Goal: Transaction & Acquisition: Purchase product/service

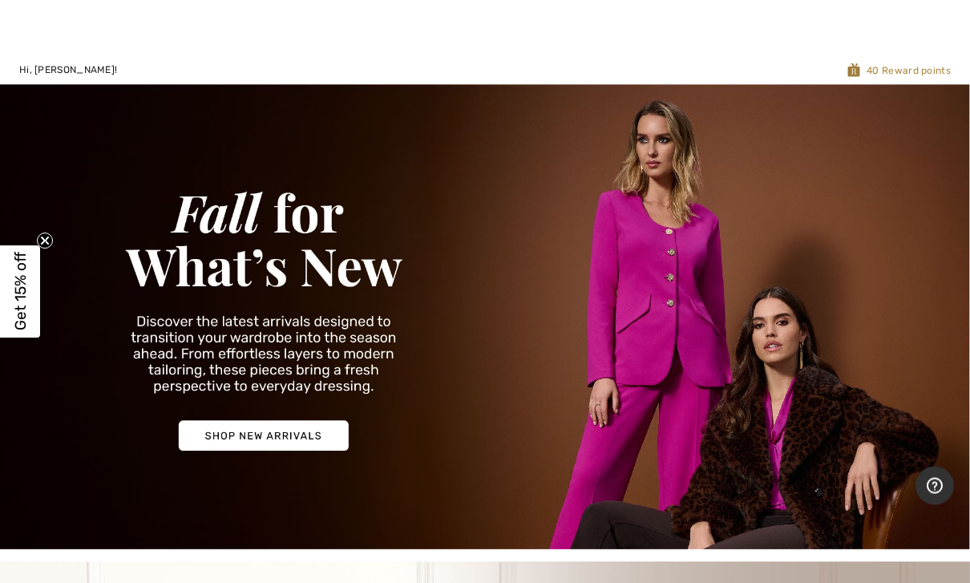
scroll to position [16, 0]
click at [329, 434] on img at bounding box center [485, 316] width 970 height 465
click at [56, 266] on img at bounding box center [485, 316] width 970 height 465
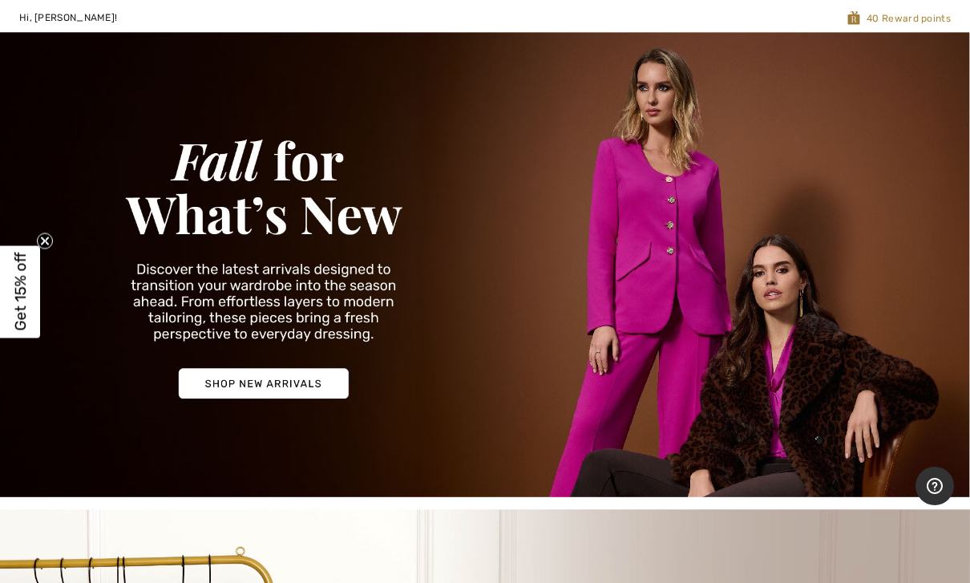
click at [45, 240] on icon "Close teaser" at bounding box center [45, 240] width 6 height 6
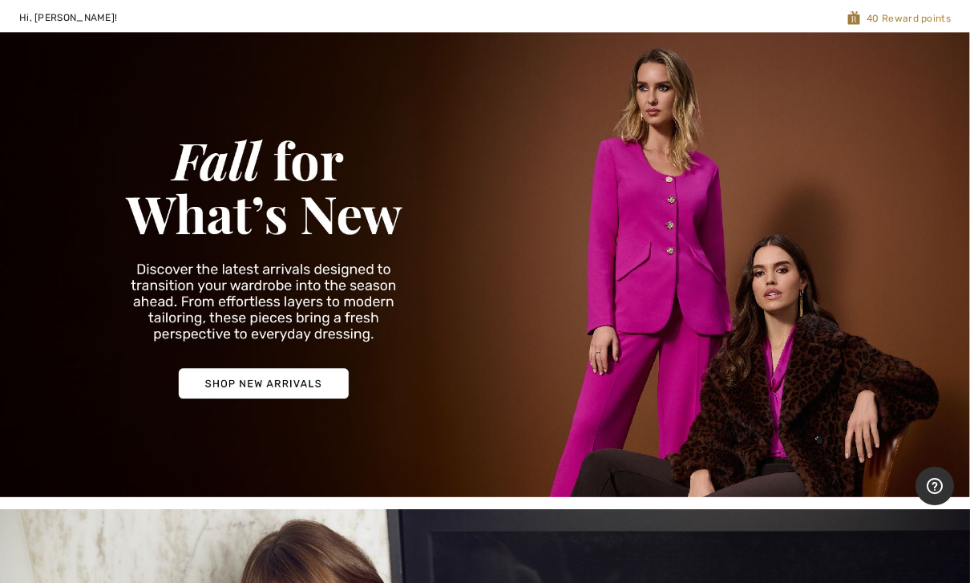
click at [420, 438] on button "YES" at bounding box center [490, 459] width 445 height 42
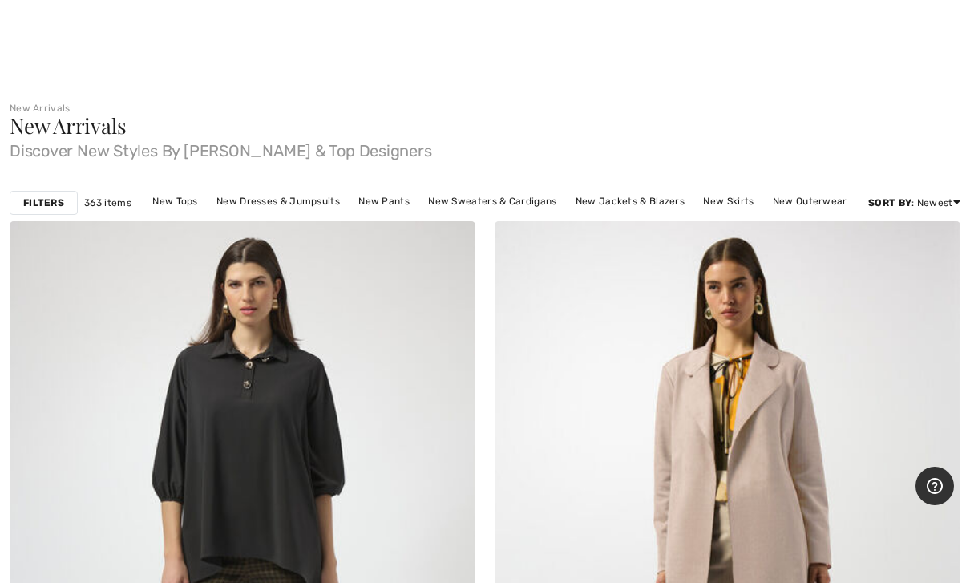
click at [403, 200] on link "New Pants" at bounding box center [383, 201] width 67 height 21
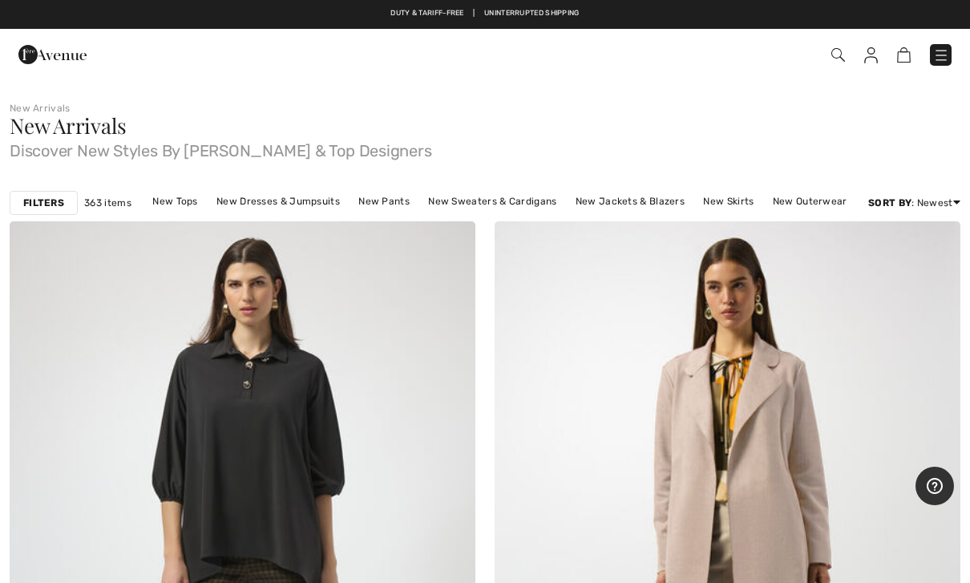
click at [66, 197] on div "Filters" at bounding box center [44, 203] width 68 height 24
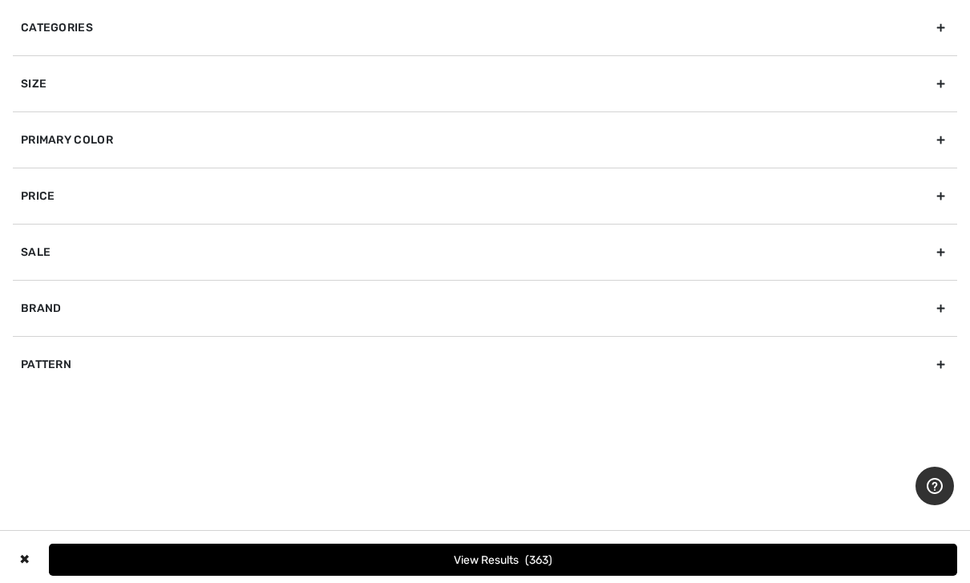
click at [149, 319] on div "Brand" at bounding box center [485, 308] width 944 height 56
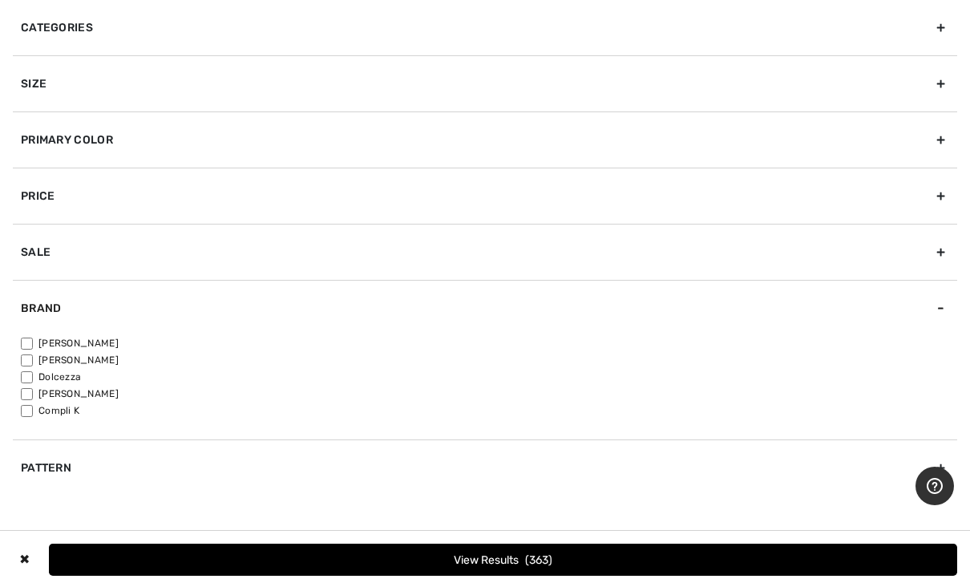
click at [92, 341] on label "[PERSON_NAME]" at bounding box center [489, 343] width 936 height 14
click at [33, 341] on input"] "[PERSON_NAME]" at bounding box center [27, 343] width 12 height 12
checkbox input"] "true"
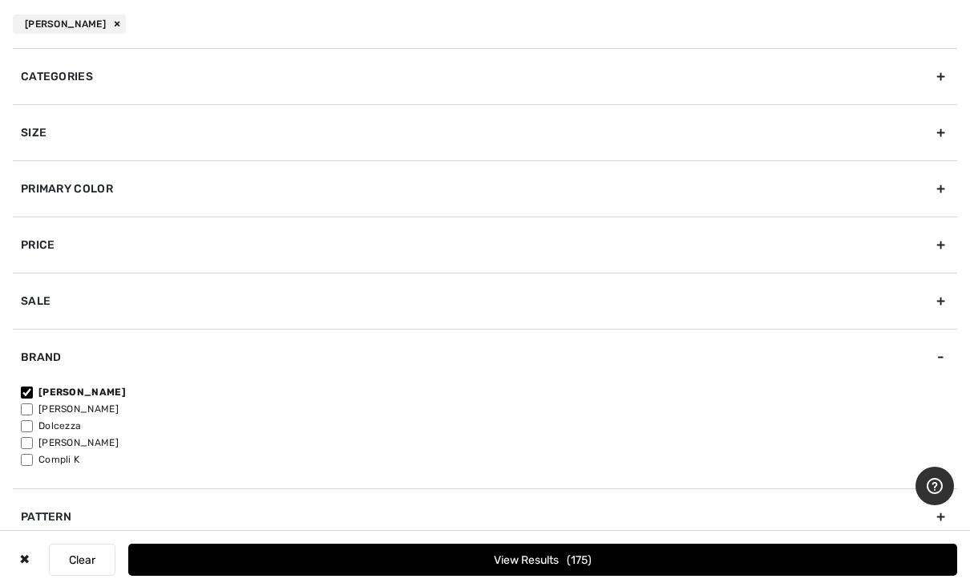
click at [607, 561] on button "View Results 175" at bounding box center [542, 560] width 829 height 32
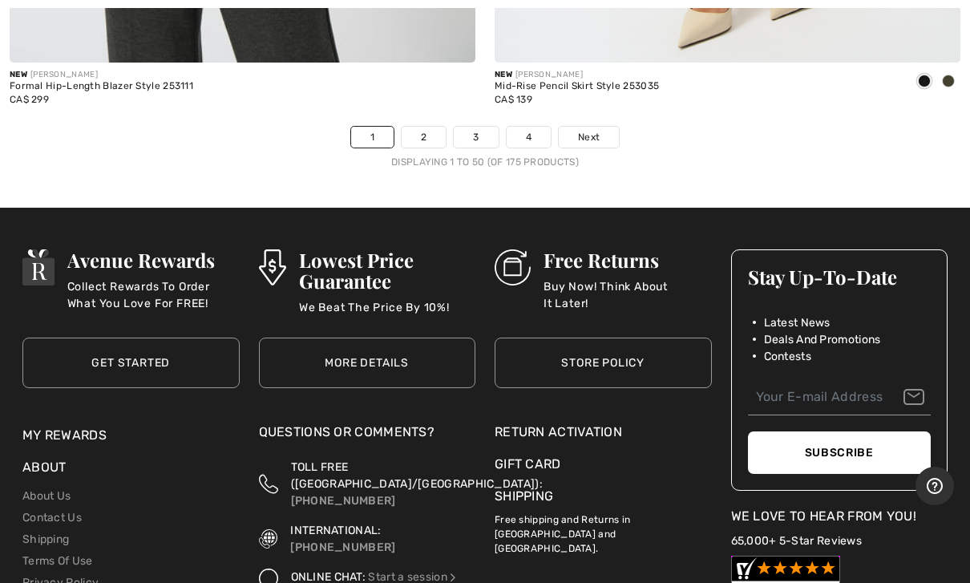
scroll to position [19671, 0]
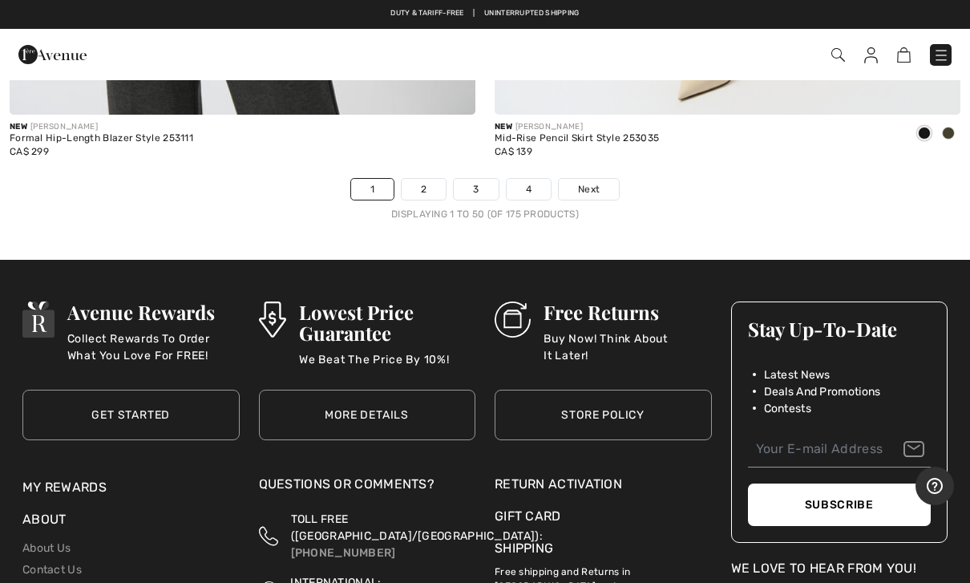
click at [600, 179] on link "Next" at bounding box center [589, 189] width 60 height 21
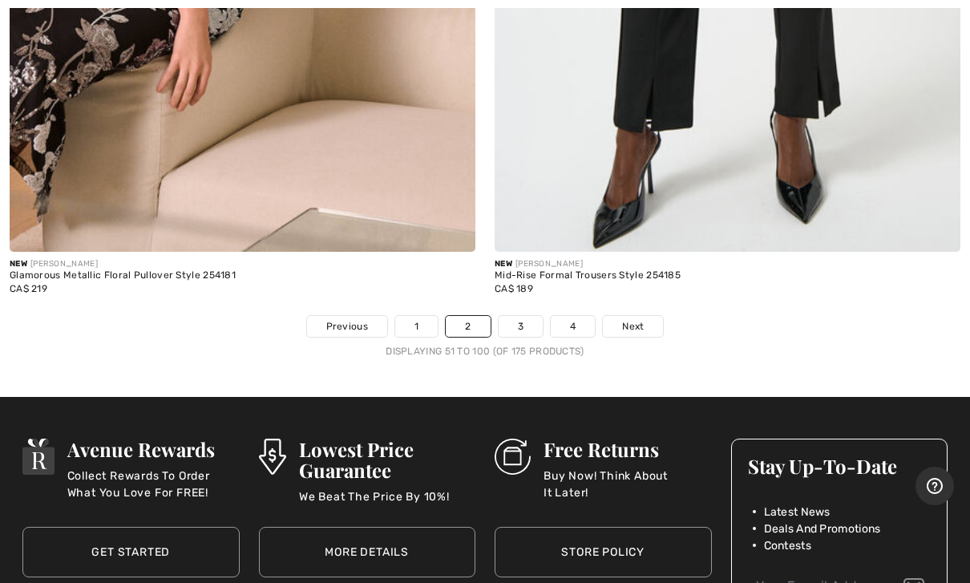
scroll to position [19535, 0]
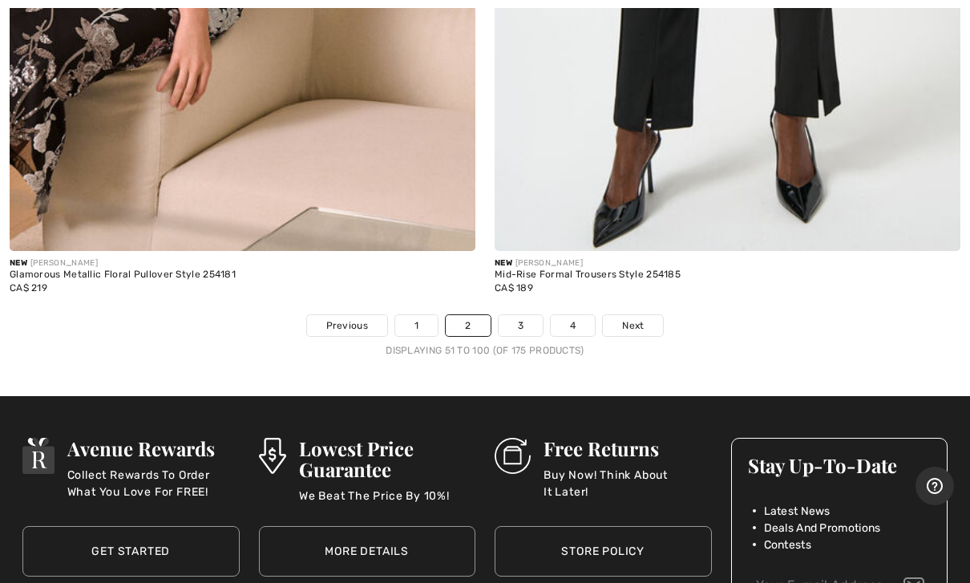
click at [619, 317] on link "Next" at bounding box center [633, 325] width 60 height 21
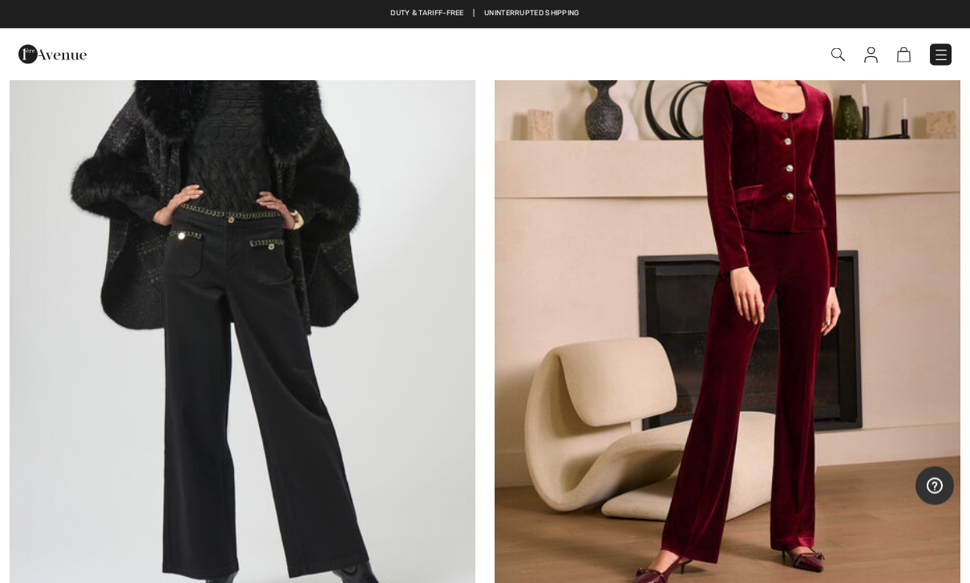
scroll to position [15187, 0]
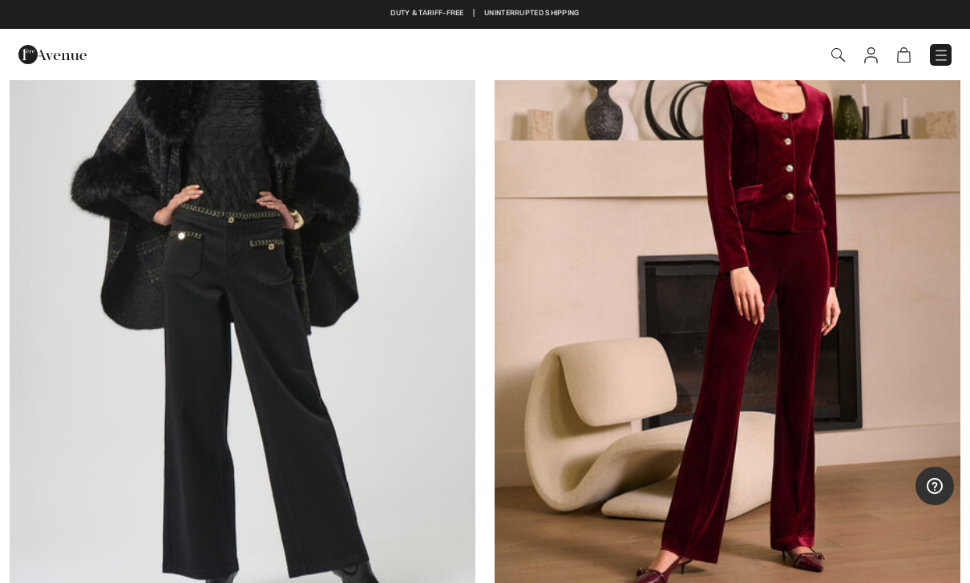
click at [938, 59] on img at bounding box center [941, 55] width 16 height 16
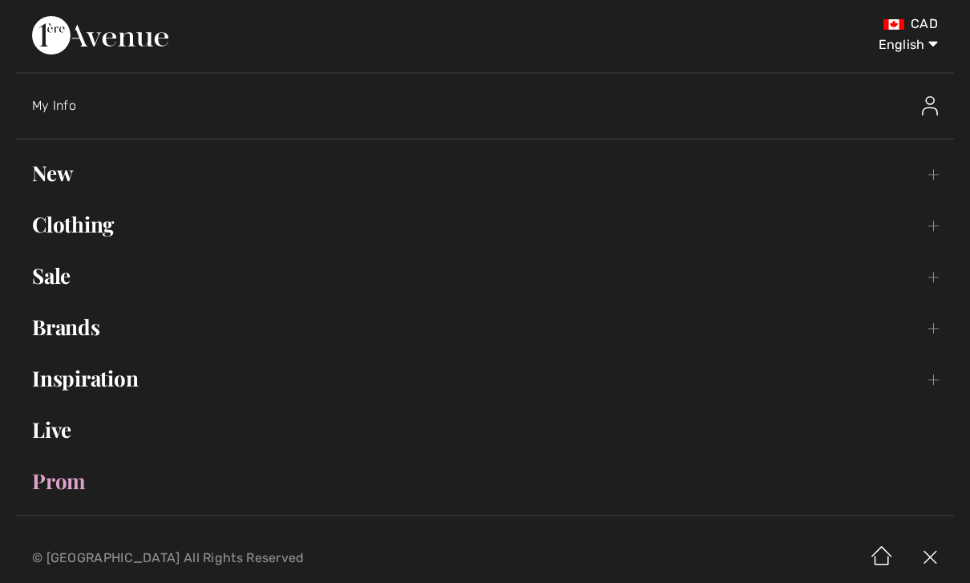
click at [67, 281] on link "Sale Toggle submenu" at bounding box center [485, 275] width 938 height 35
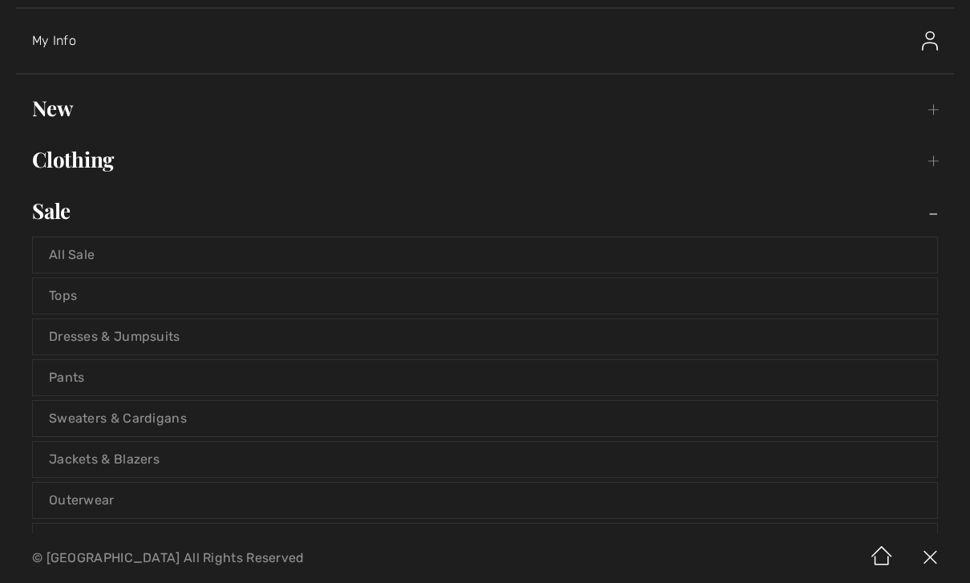
scroll to position [66, 0]
click at [83, 386] on link "Pants" at bounding box center [485, 376] width 904 height 35
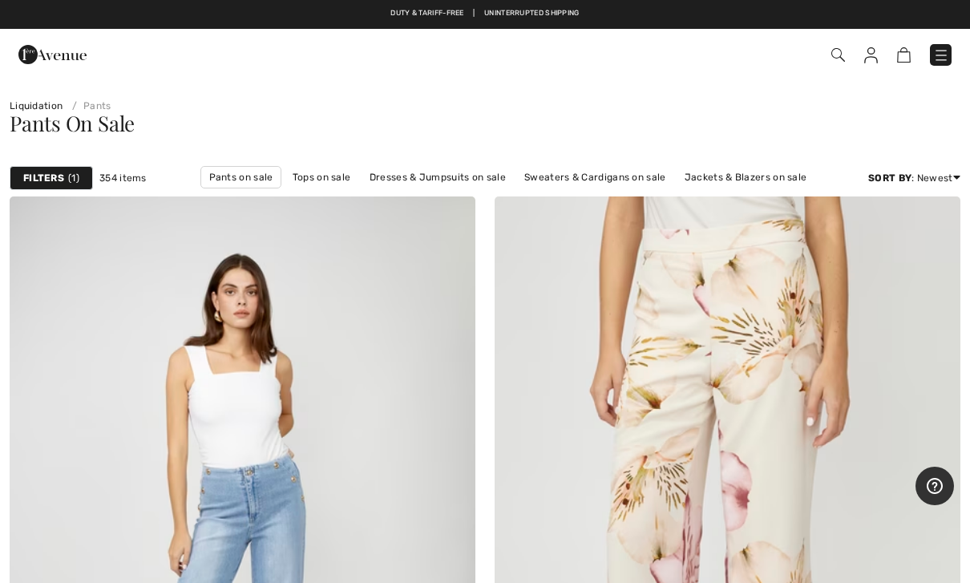
scroll to position [3, 0]
click at [72, 183] on span "1" at bounding box center [73, 179] width 11 height 14
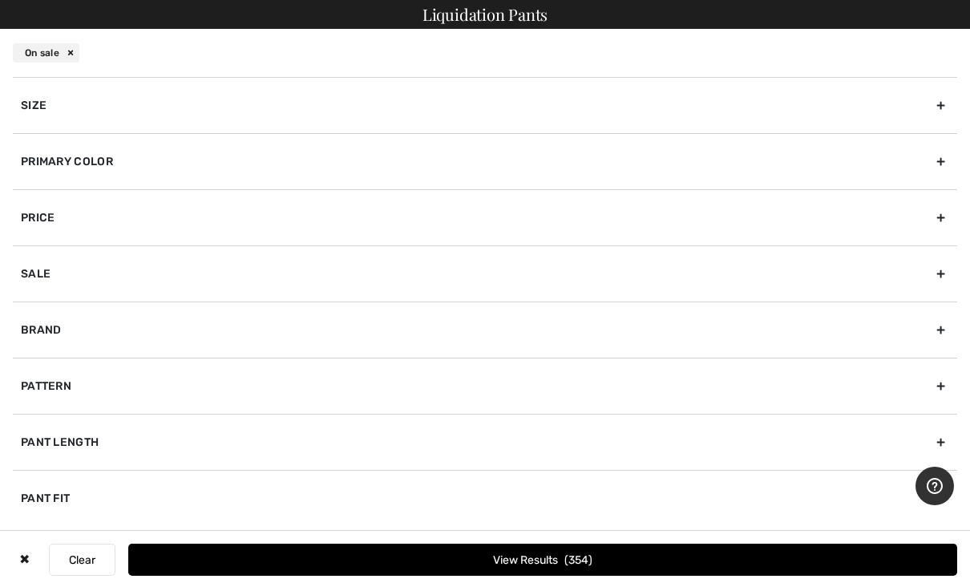
click at [100, 325] on div "Brand" at bounding box center [485, 329] width 944 height 56
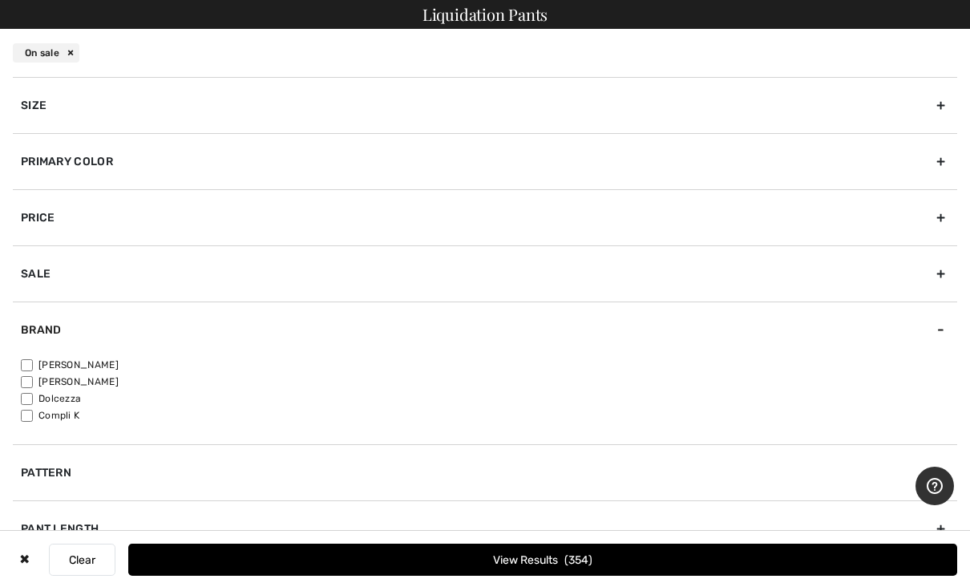
click at [94, 368] on label "[PERSON_NAME]" at bounding box center [489, 365] width 936 height 14
click at [33, 368] on input"] "[PERSON_NAME]" at bounding box center [27, 365] width 12 height 12
checkbox input"] "true"
click at [265, 567] on button "View Results 267" at bounding box center [542, 560] width 829 height 32
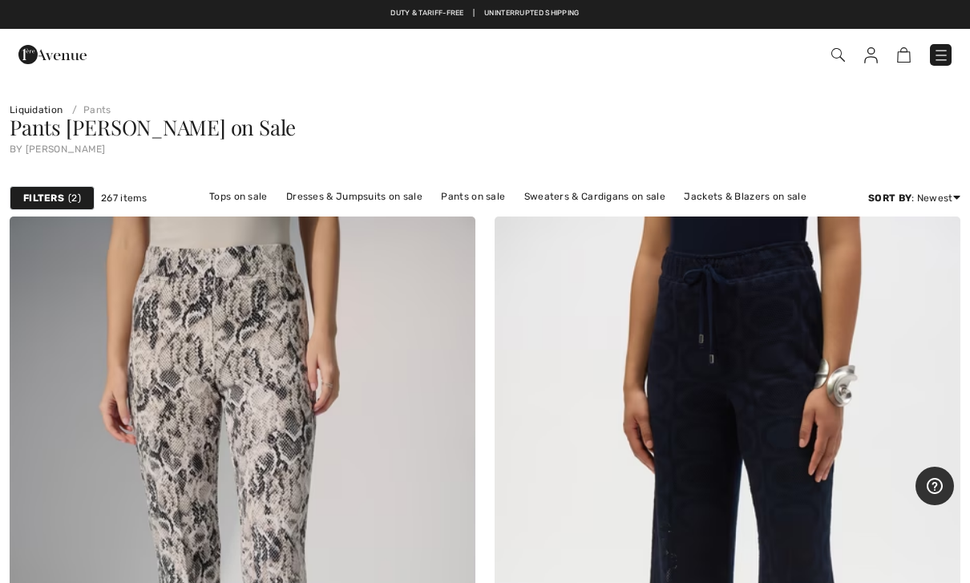
click at [924, 253] on link "Price: Low to High" at bounding box center [895, 241] width 104 height 24
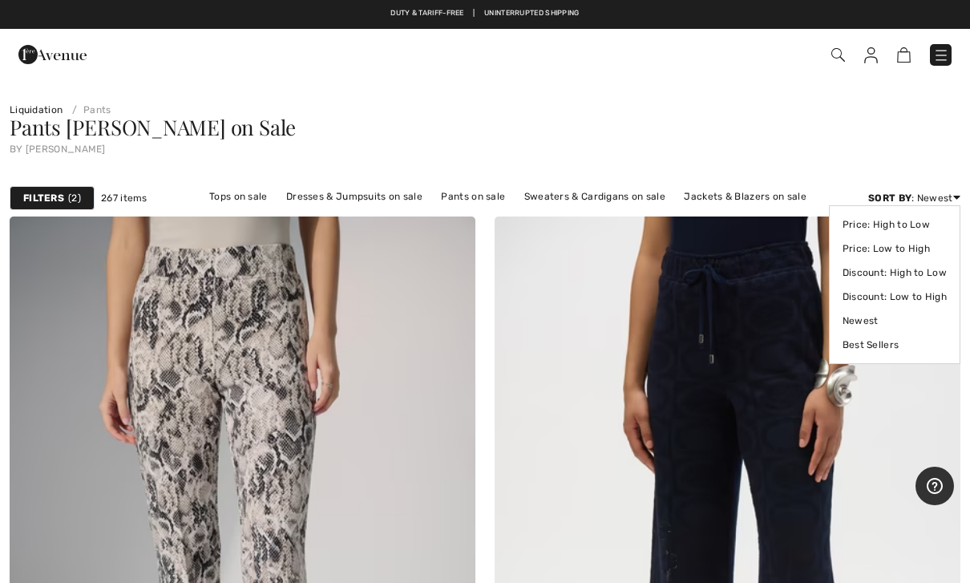
click at [921, 253] on link "Price: Low to High" at bounding box center [895, 248] width 104 height 24
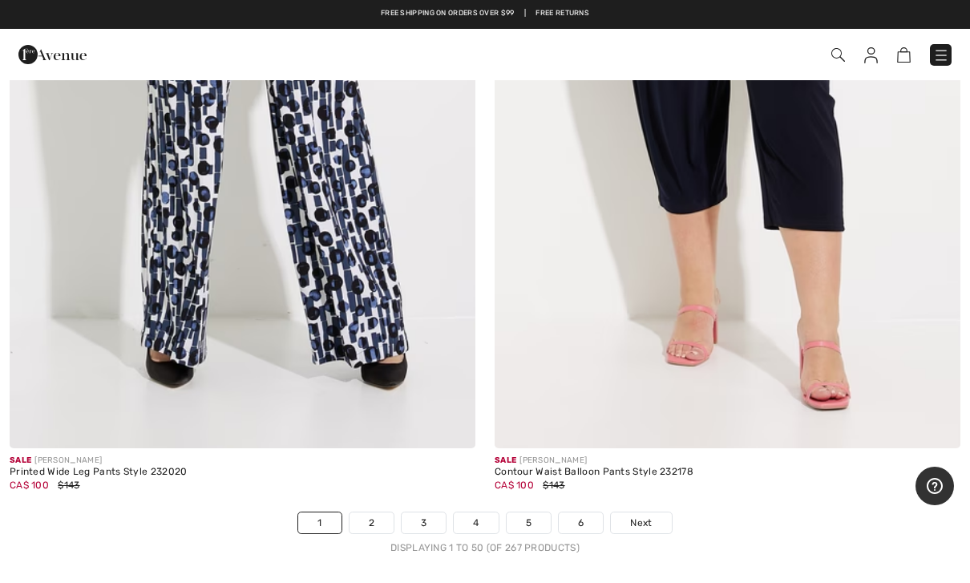
scroll to position [19354, 0]
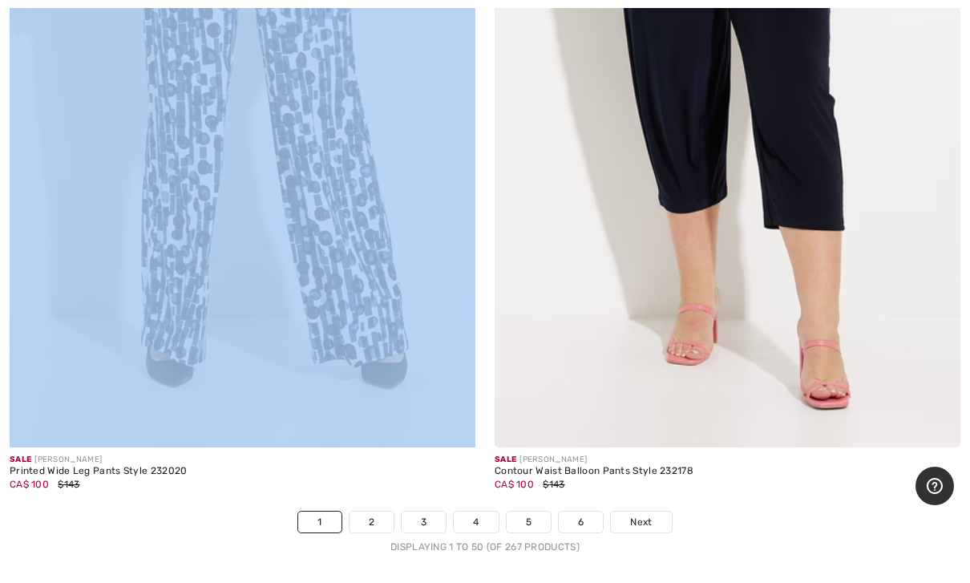
click at [131, 466] on div "Printed Wide Leg Pants Style 232020" at bounding box center [99, 471] width 178 height 11
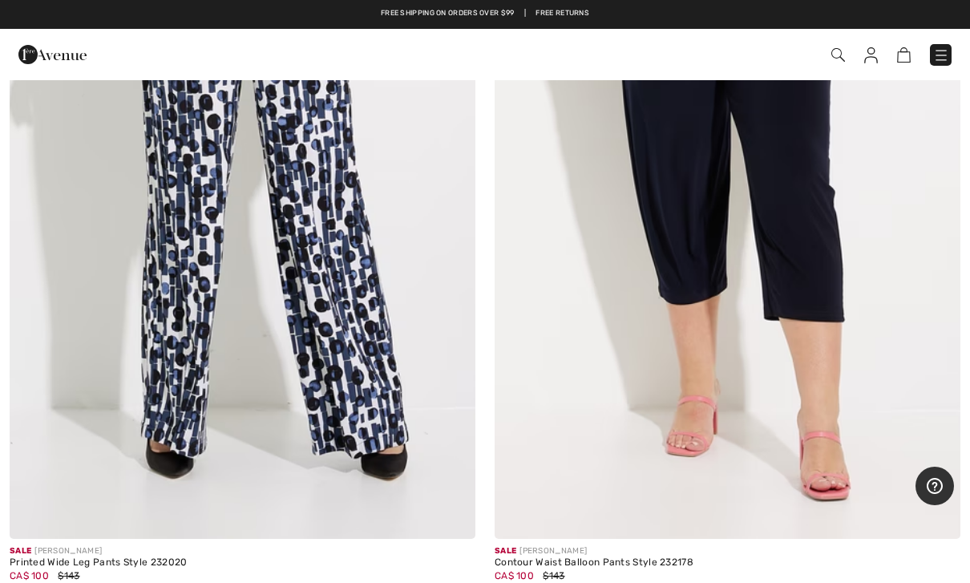
scroll to position [19266, 0]
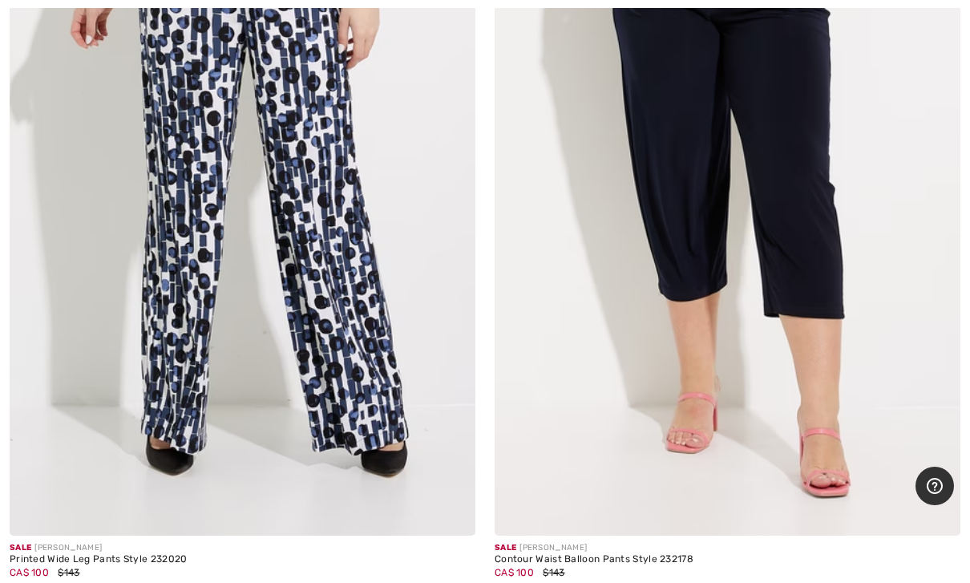
click at [70, 554] on div "Printed Wide Leg Pants Style 232020" at bounding box center [99, 559] width 178 height 11
click at [171, 416] on img at bounding box center [243, 186] width 466 height 699
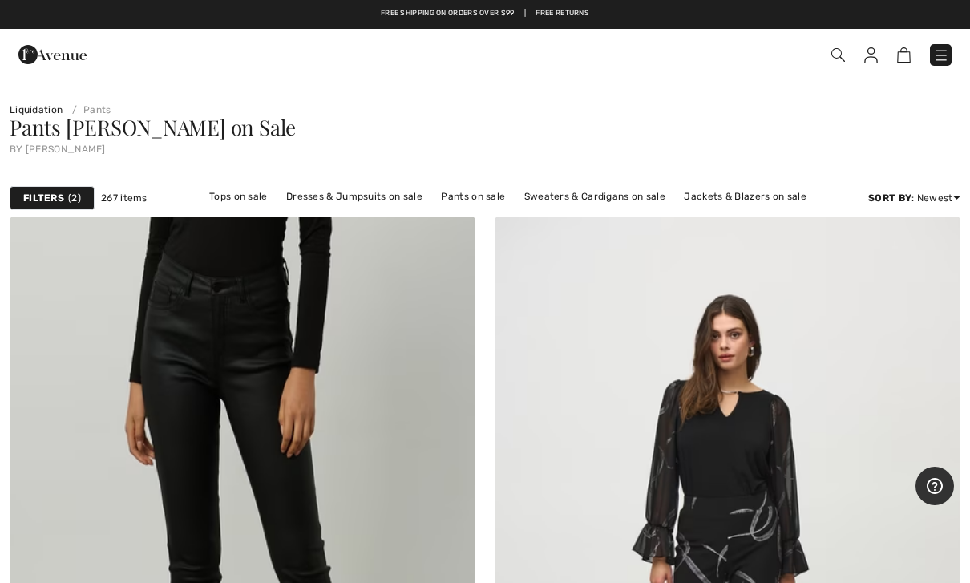
click at [87, 197] on div "Filters 2" at bounding box center [52, 198] width 85 height 24
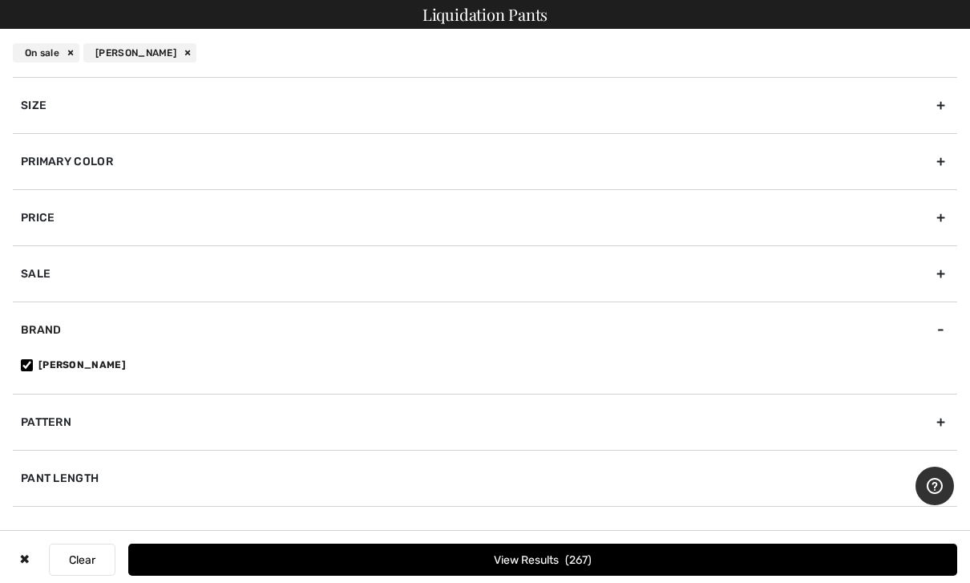
click at [196, 94] on div "Size" at bounding box center [485, 105] width 944 height 56
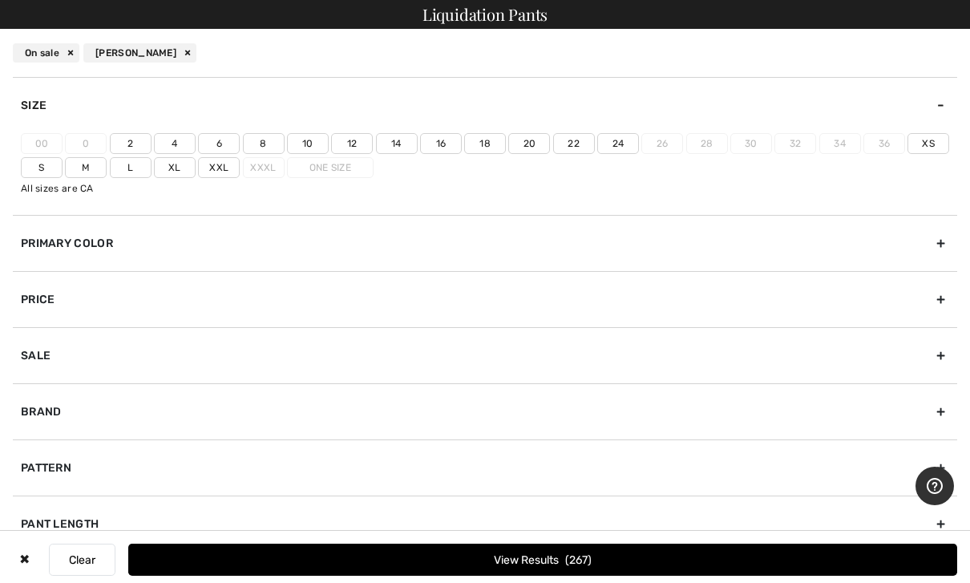
click at [265, 148] on label "8" at bounding box center [264, 143] width 42 height 21
click at [0, 0] on input"] "8" at bounding box center [0, 0] width 0 height 0
click at [627, 567] on button "View Results 109" at bounding box center [542, 560] width 829 height 32
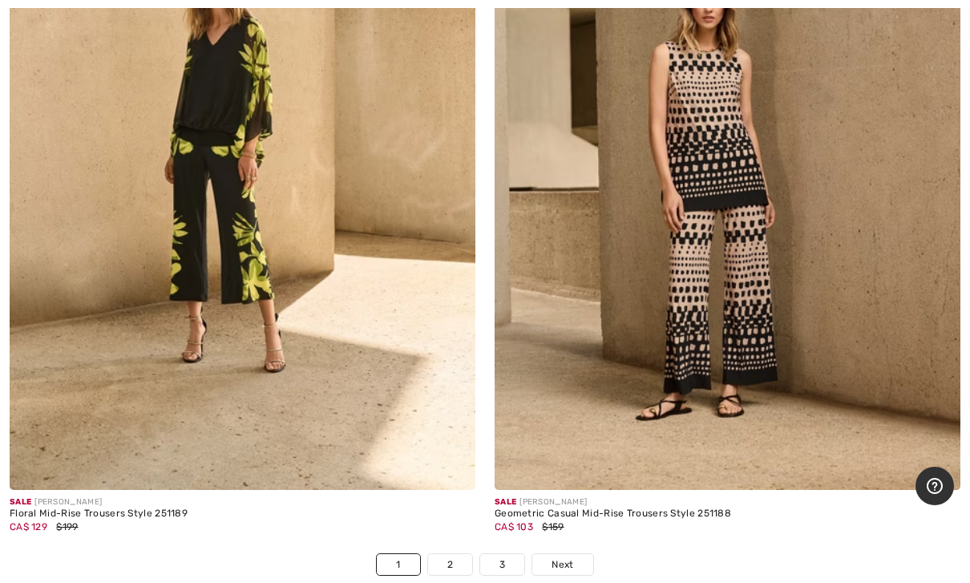
scroll to position [19311, 0]
click at [558, 558] on span "Next" at bounding box center [563, 565] width 22 height 14
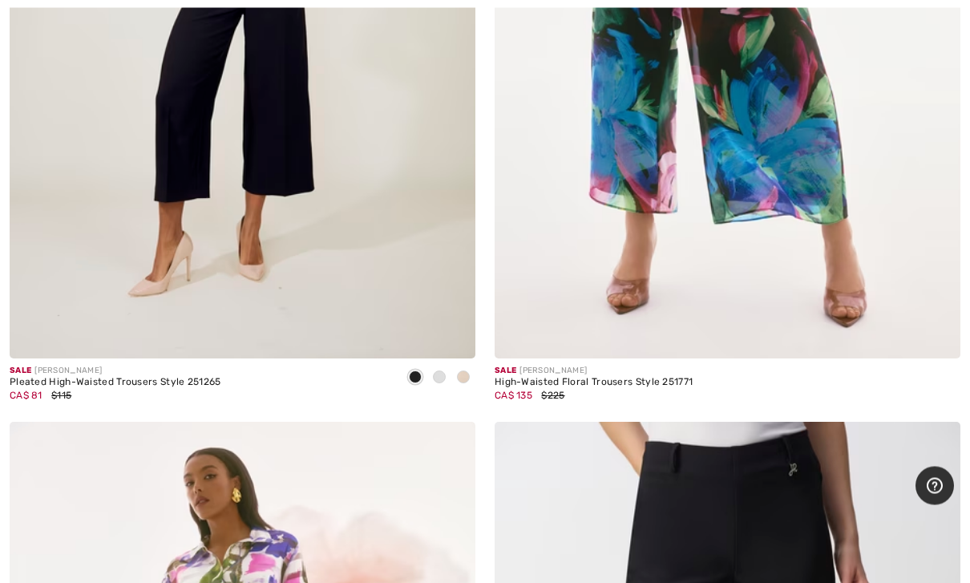
scroll to position [2842, 0]
click at [713, 189] on img at bounding box center [728, 9] width 466 height 699
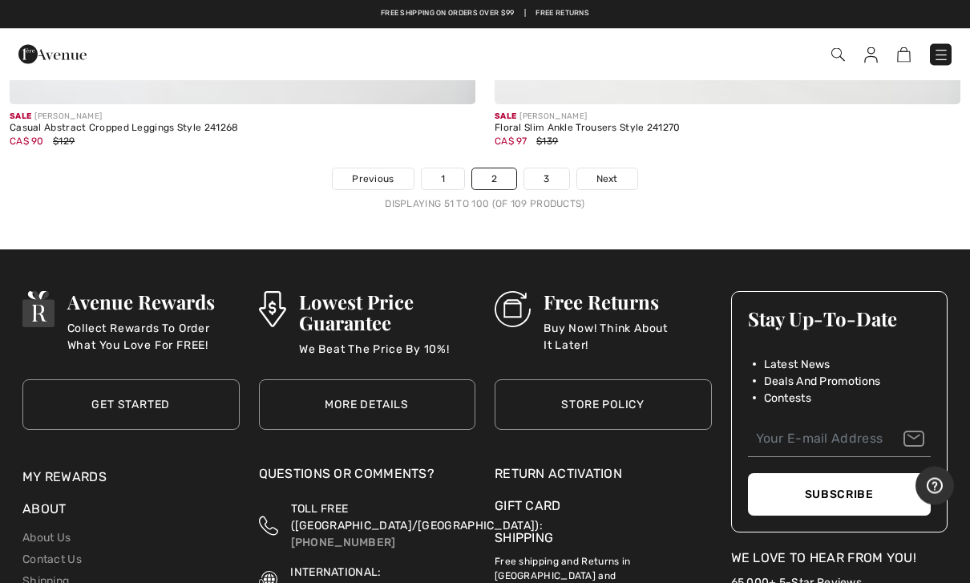
scroll to position [19689, 0]
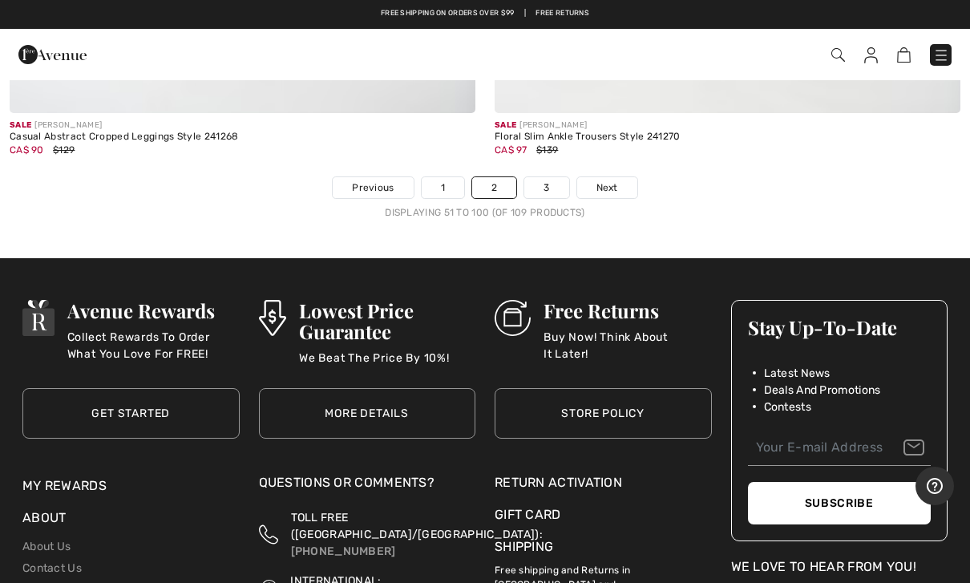
click at [608, 180] on span "Next" at bounding box center [607, 187] width 22 height 14
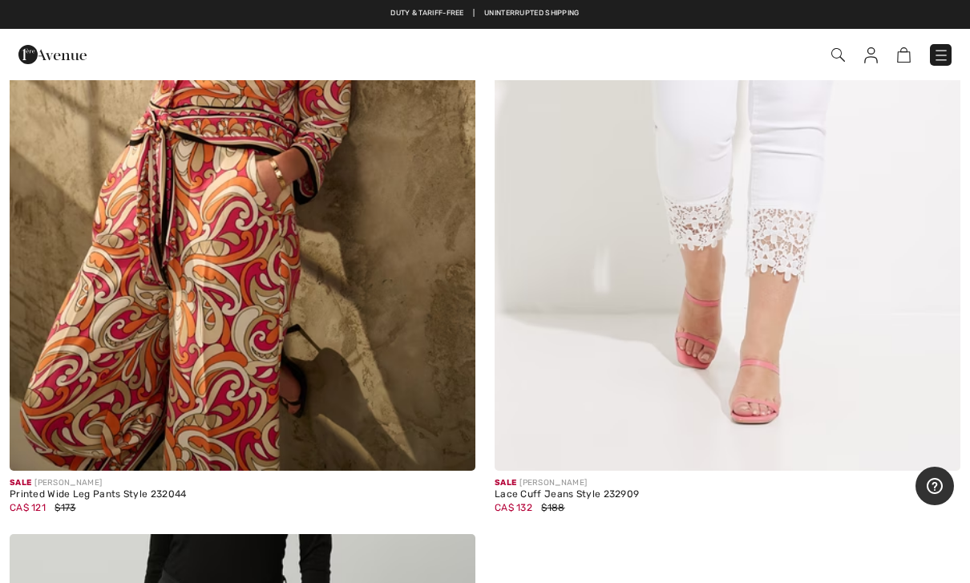
scroll to position [2694, 0]
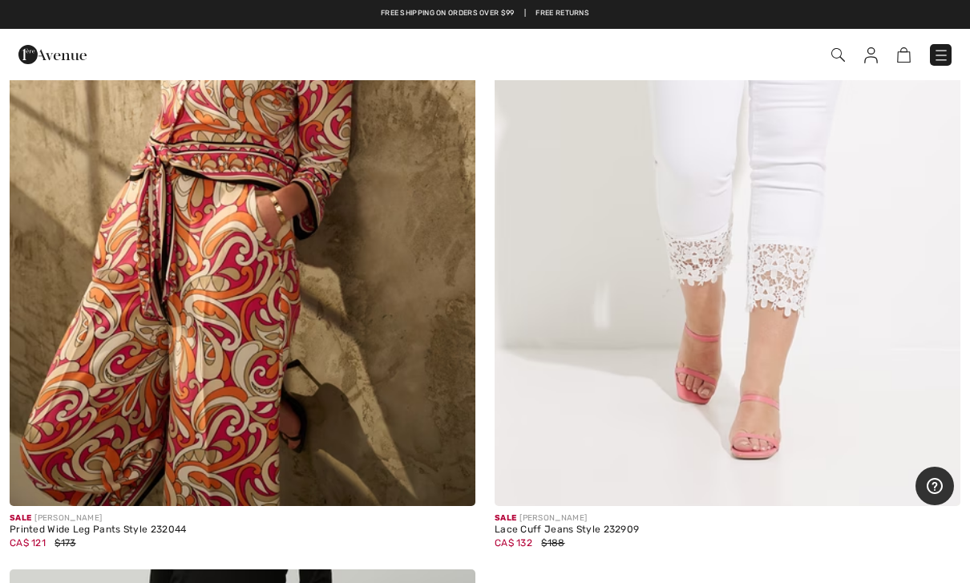
click at [252, 440] on img at bounding box center [243, 157] width 466 height 699
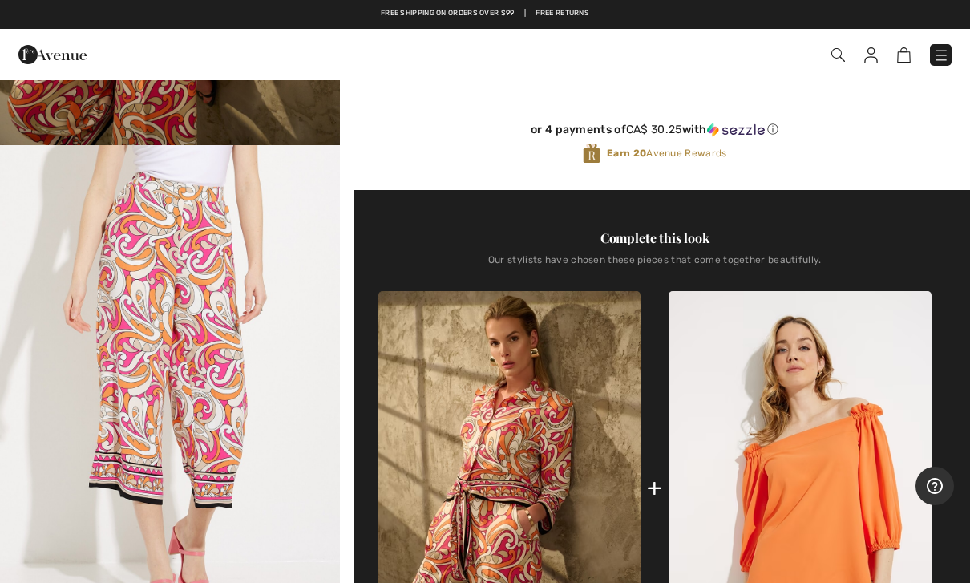
scroll to position [447, 0]
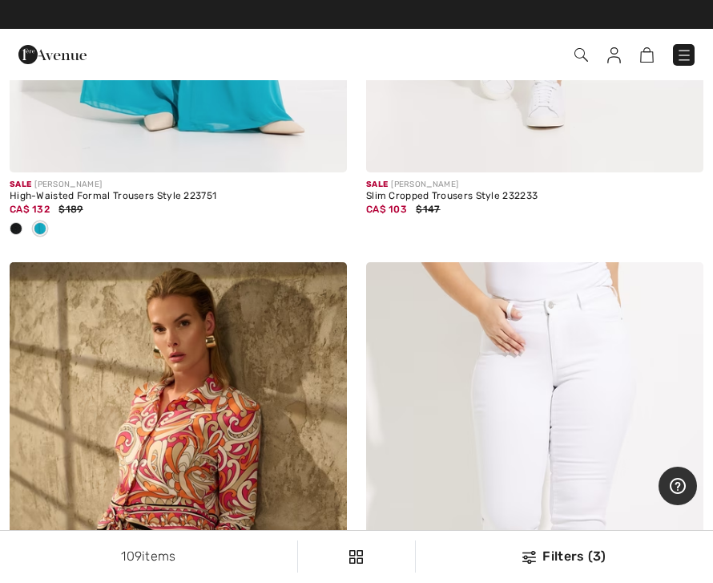
scroll to position [1673, 0]
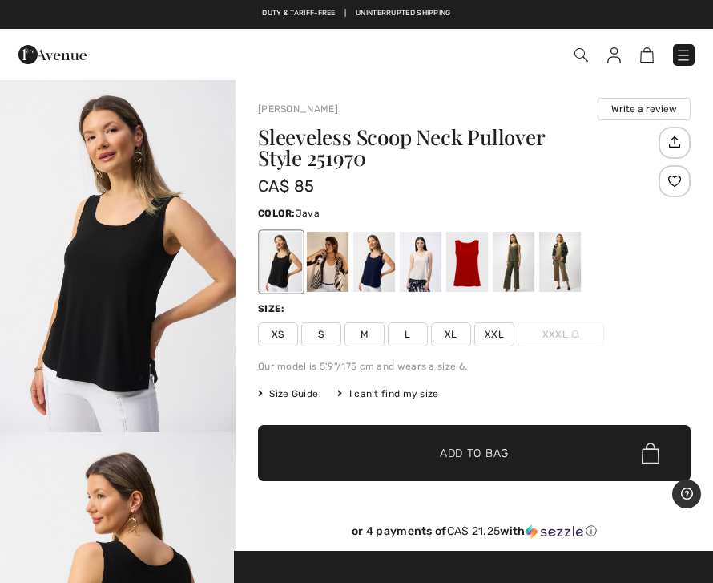
click at [563, 261] on div at bounding box center [561, 262] width 42 height 60
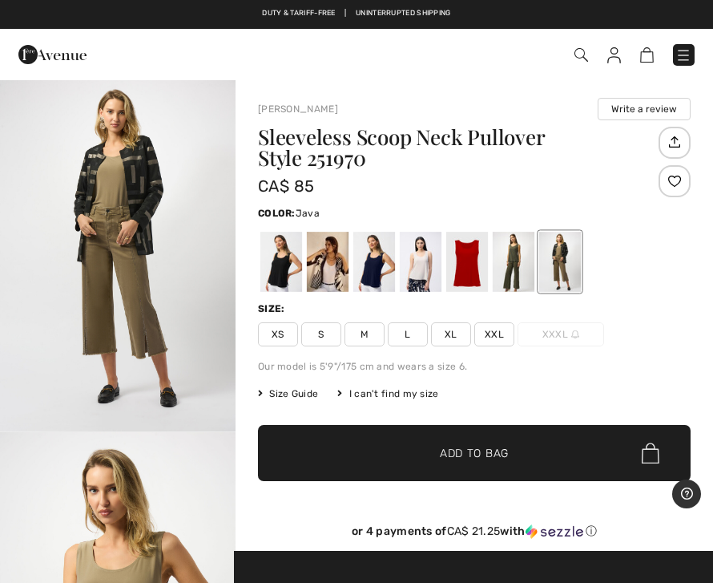
click at [515, 266] on div at bounding box center [514, 262] width 42 height 60
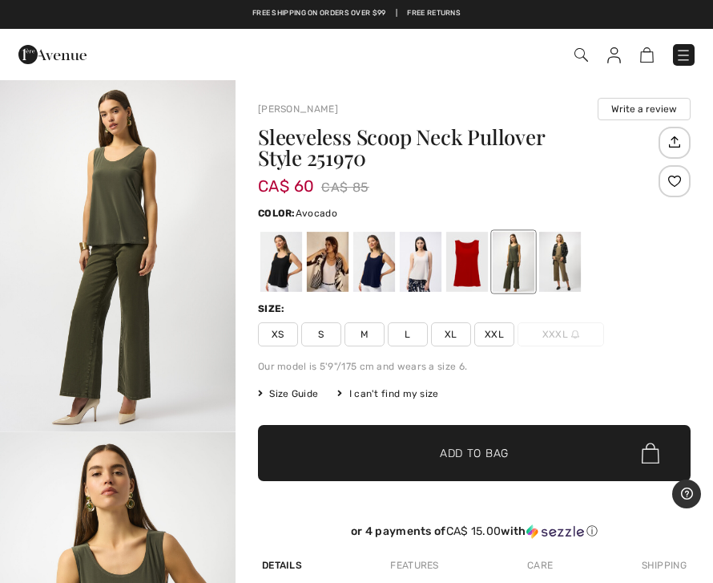
click at [479, 272] on div at bounding box center [468, 262] width 42 height 60
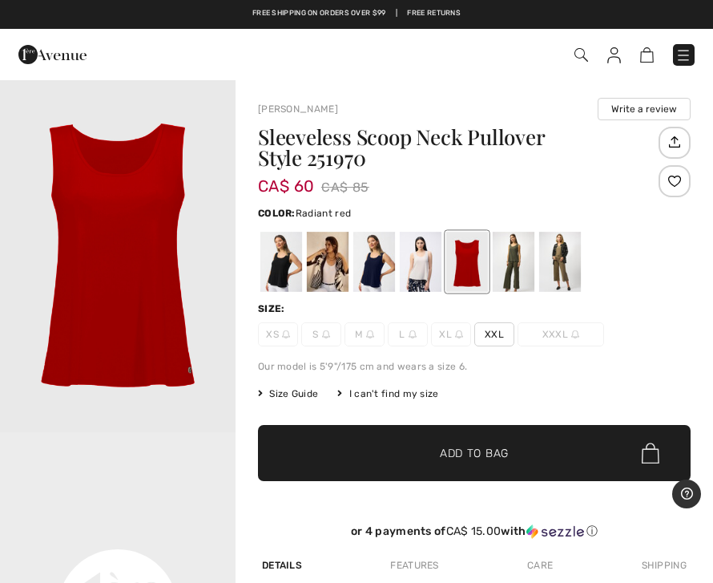
click at [426, 261] on div at bounding box center [421, 262] width 42 height 60
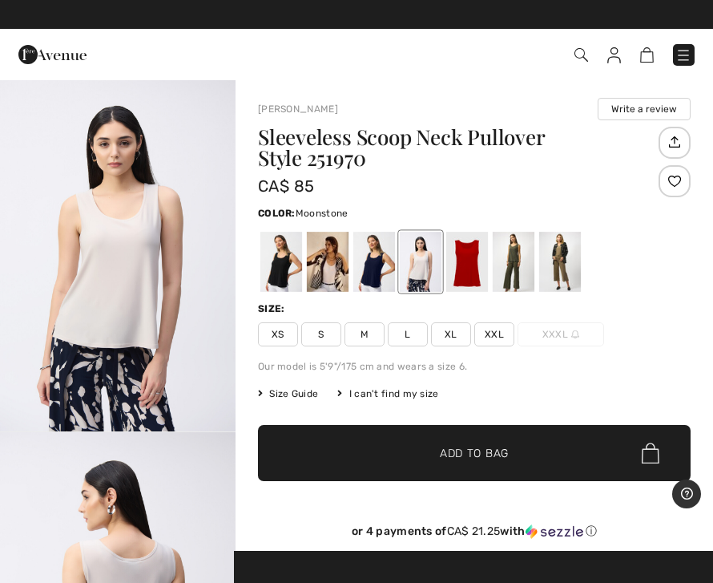
click at [366, 271] on div at bounding box center [375, 262] width 42 height 60
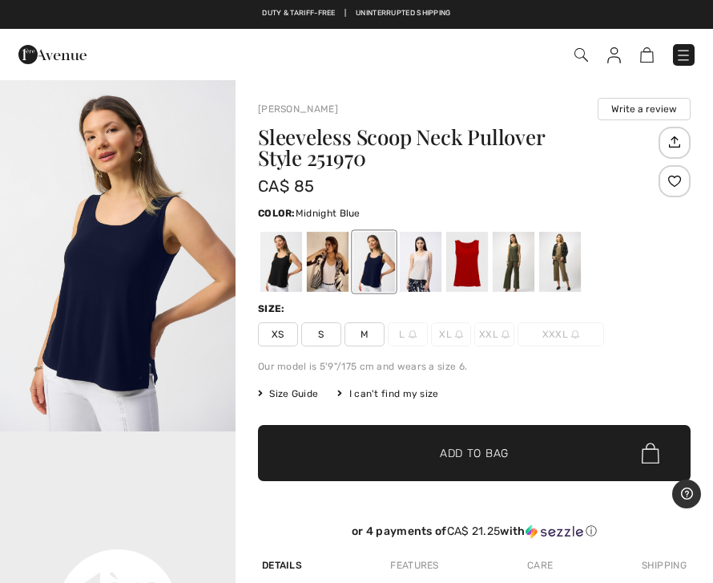
click at [338, 267] on div at bounding box center [328, 262] width 42 height 60
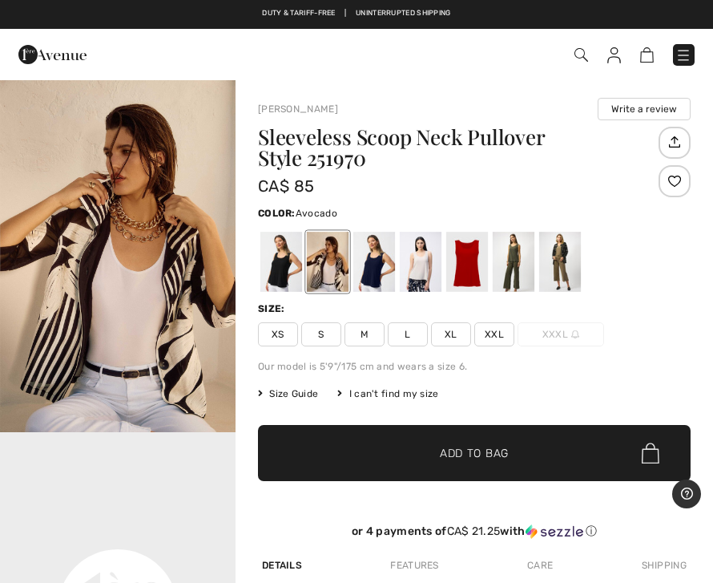
click at [524, 267] on div at bounding box center [514, 262] width 42 height 60
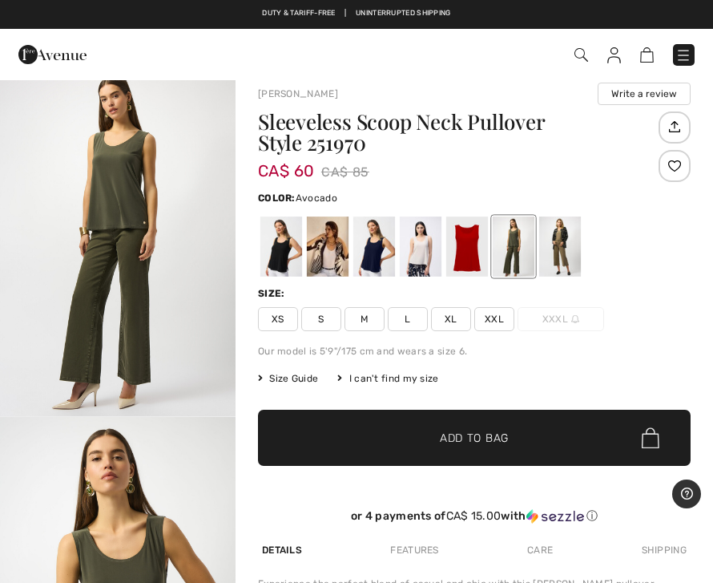
scroll to position [18, 0]
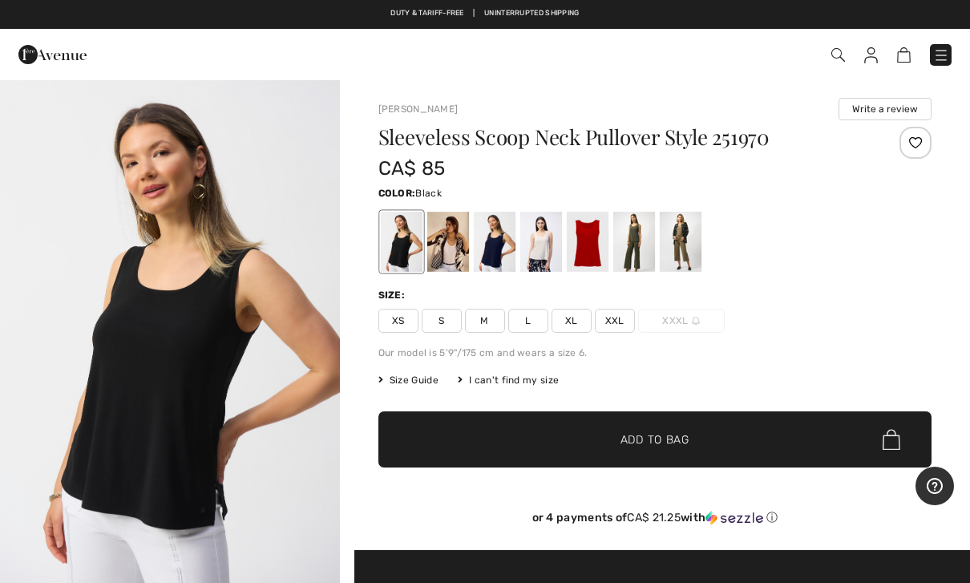
click at [645, 244] on div at bounding box center [633, 242] width 42 height 60
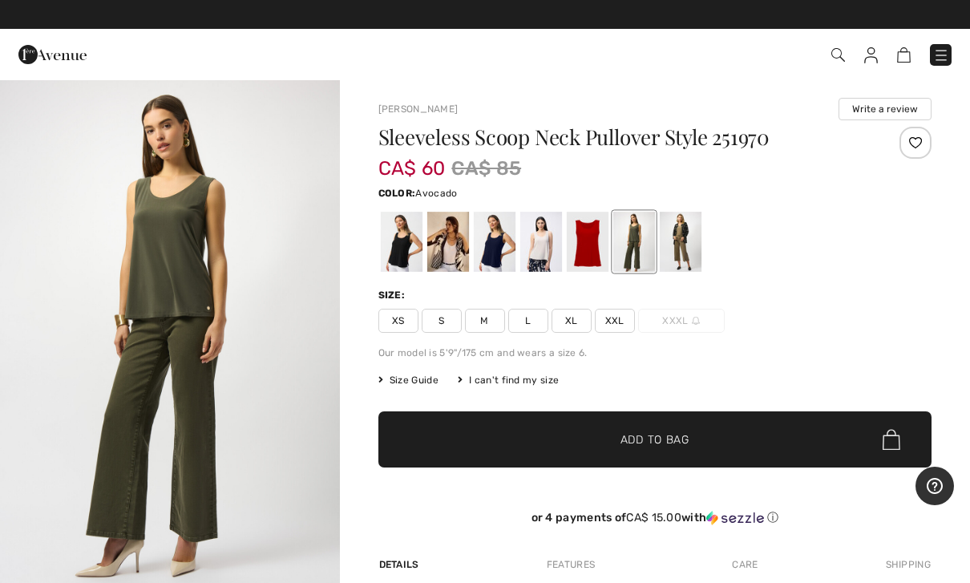
click at [679, 243] on div at bounding box center [680, 242] width 42 height 60
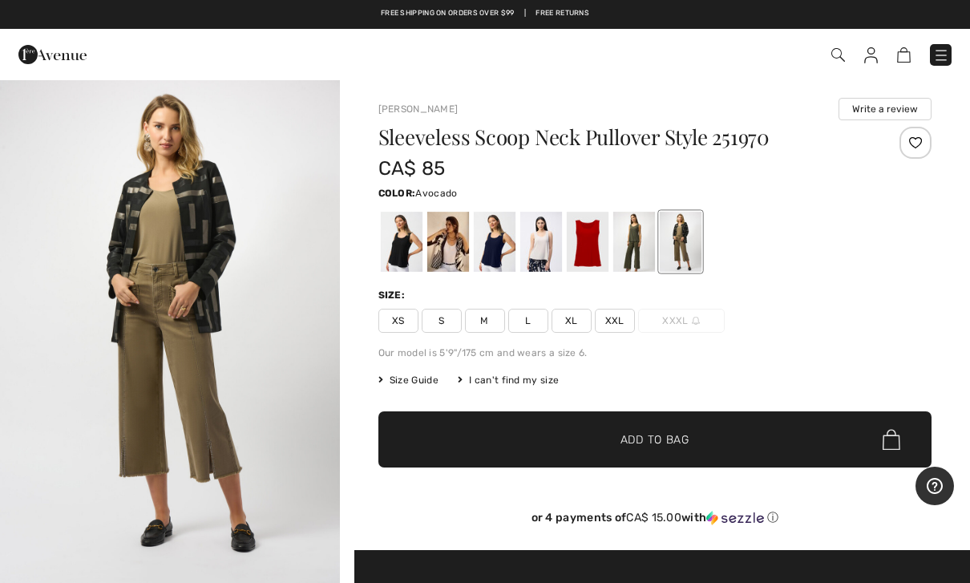
click at [649, 249] on div at bounding box center [633, 242] width 42 height 60
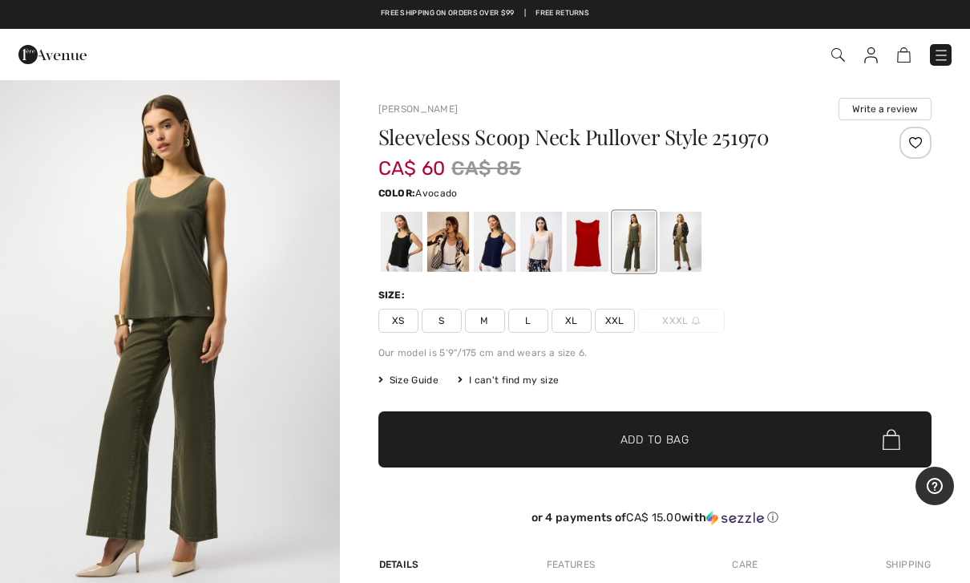
click at [701, 447] on span "✔ Added to Bag Add to Bag" at bounding box center [655, 439] width 554 height 56
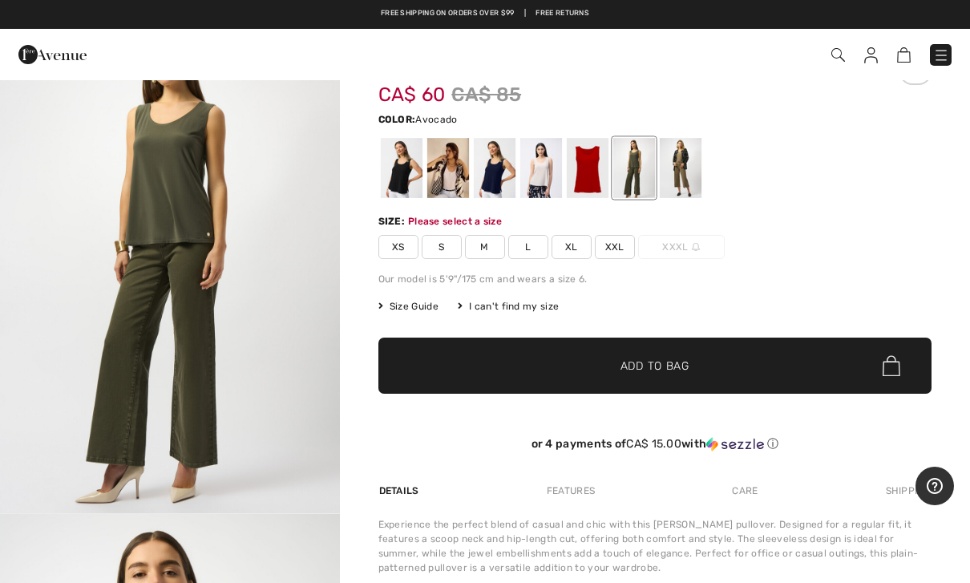
scroll to position [73, 0]
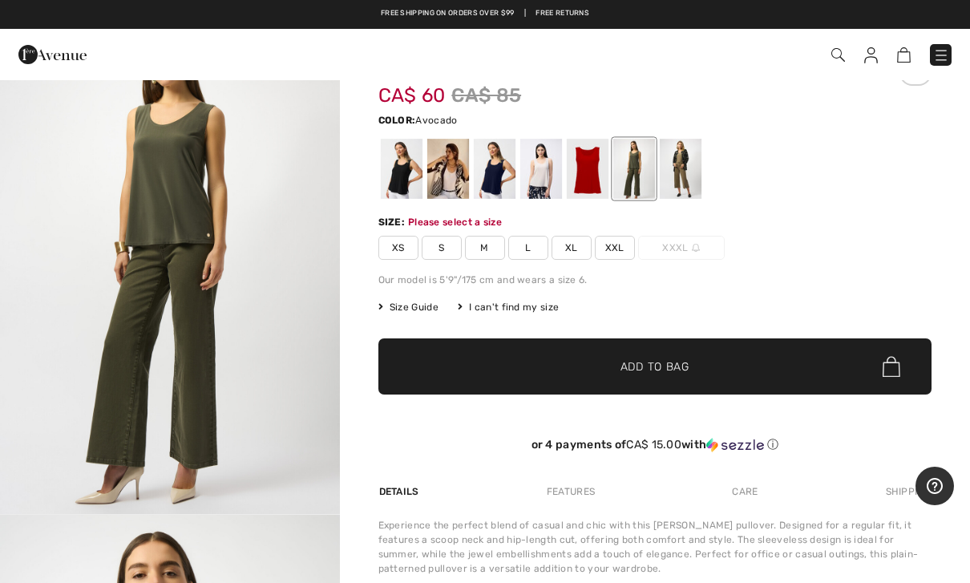
click at [484, 256] on span "M" at bounding box center [485, 248] width 40 height 24
click at [676, 370] on span "Add to Bag" at bounding box center [654, 366] width 69 height 17
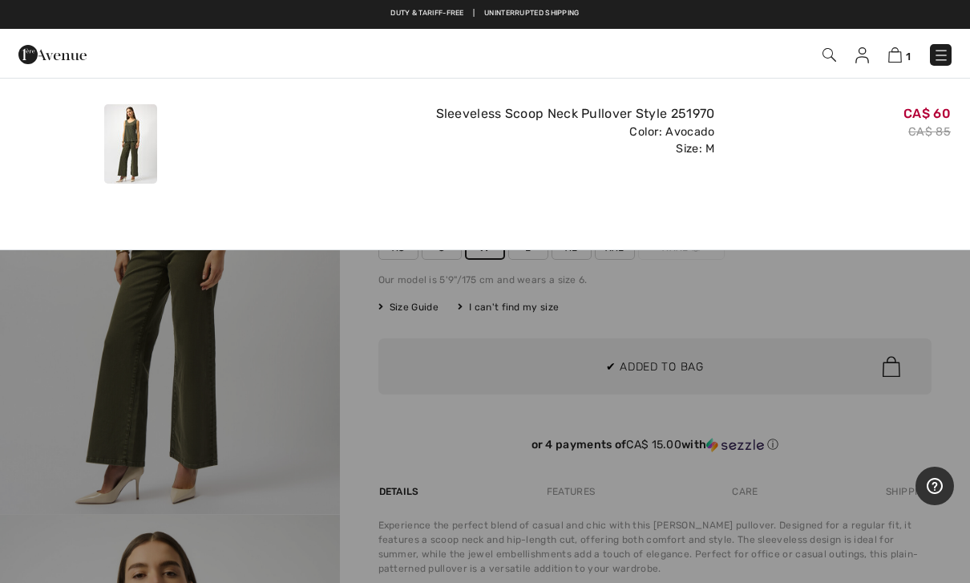
scroll to position [0, 0]
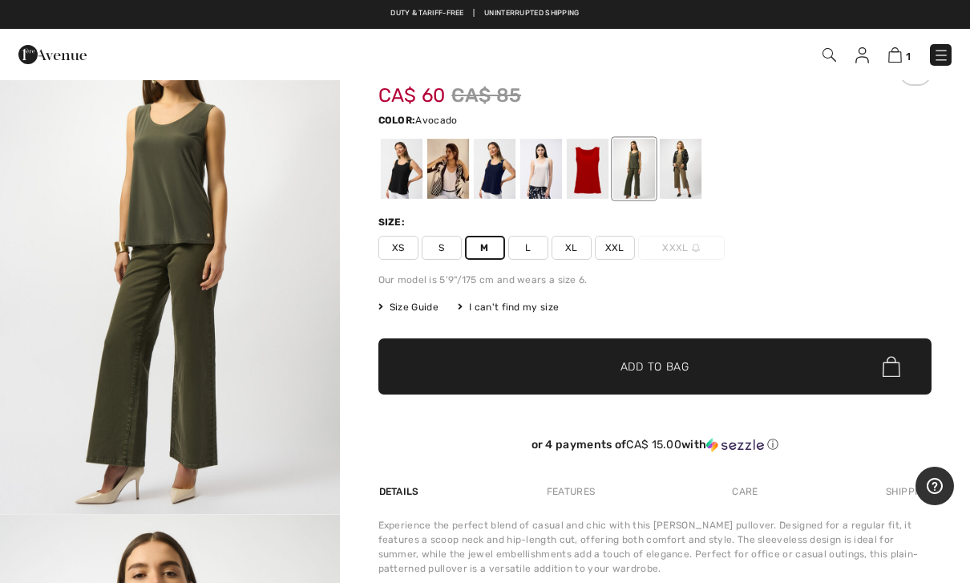
click at [897, 54] on img at bounding box center [895, 54] width 14 height 15
click at [900, 53] on img at bounding box center [895, 54] width 14 height 15
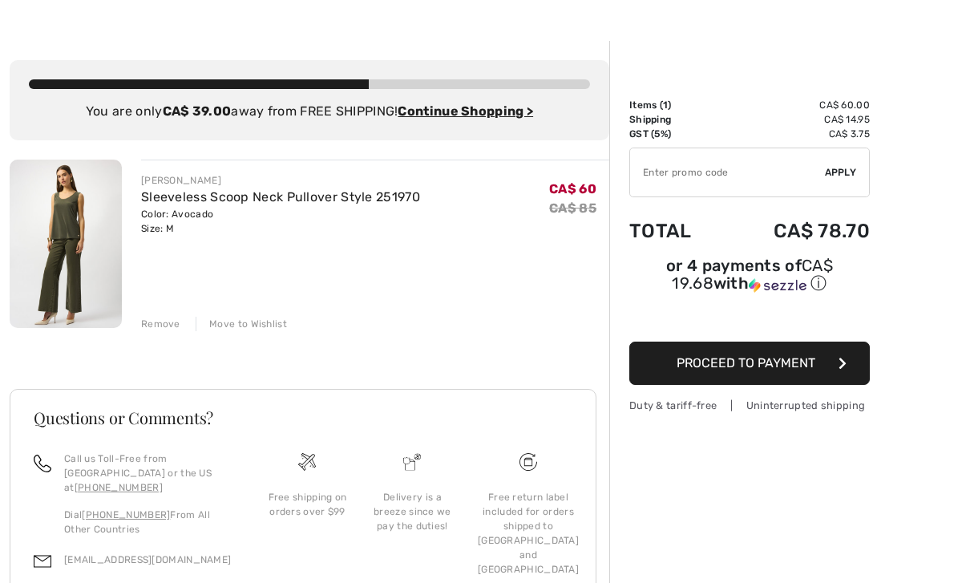
scroll to position [39, 0]
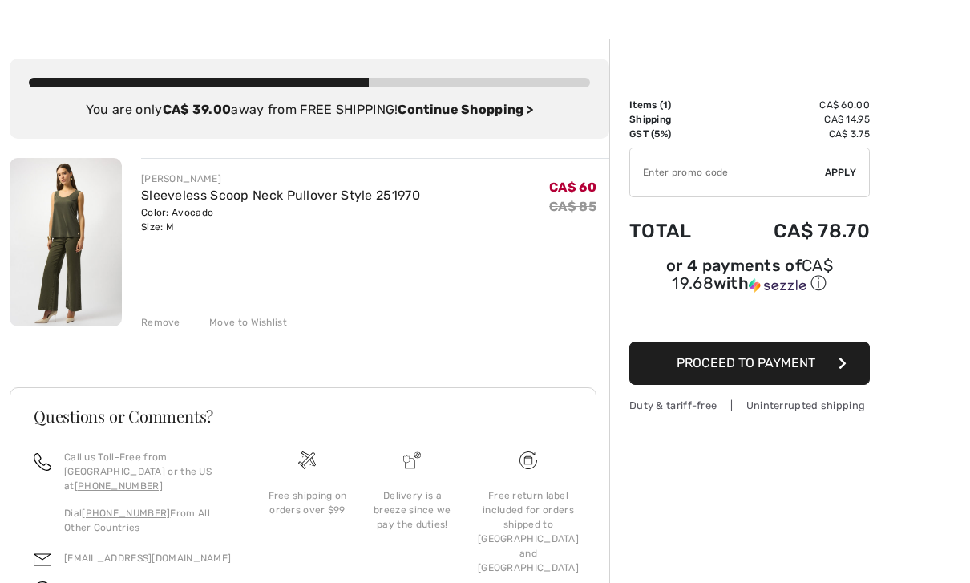
click at [172, 325] on div "Remove" at bounding box center [160, 322] width 39 height 14
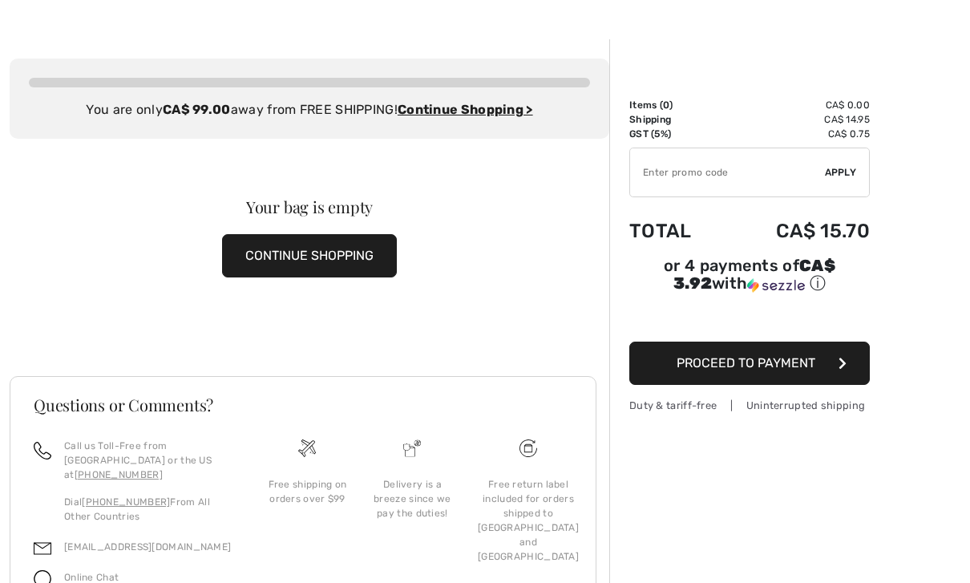
scroll to position [0, 0]
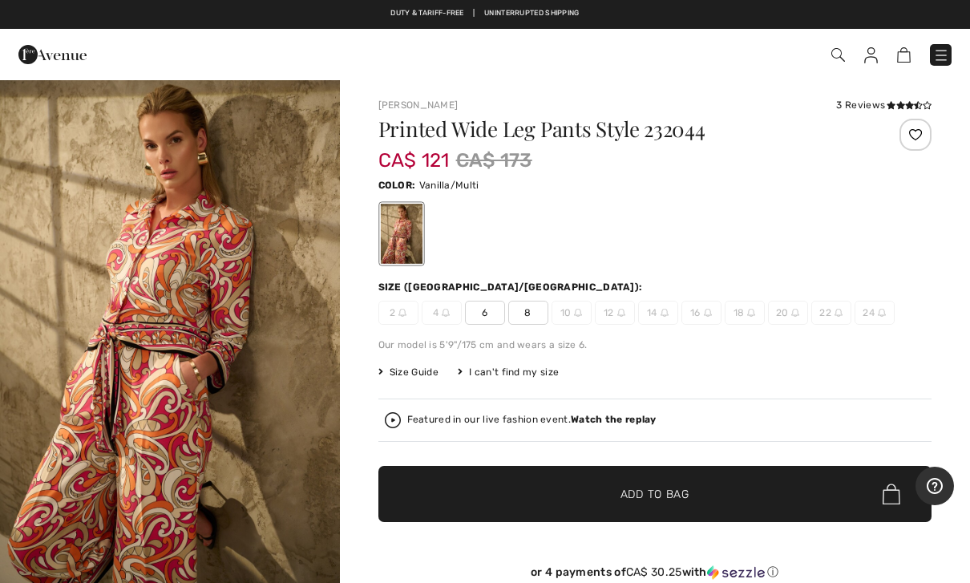
click at [544, 315] on span "8" at bounding box center [528, 313] width 40 height 24
